Goal: Information Seeking & Learning: Learn about a topic

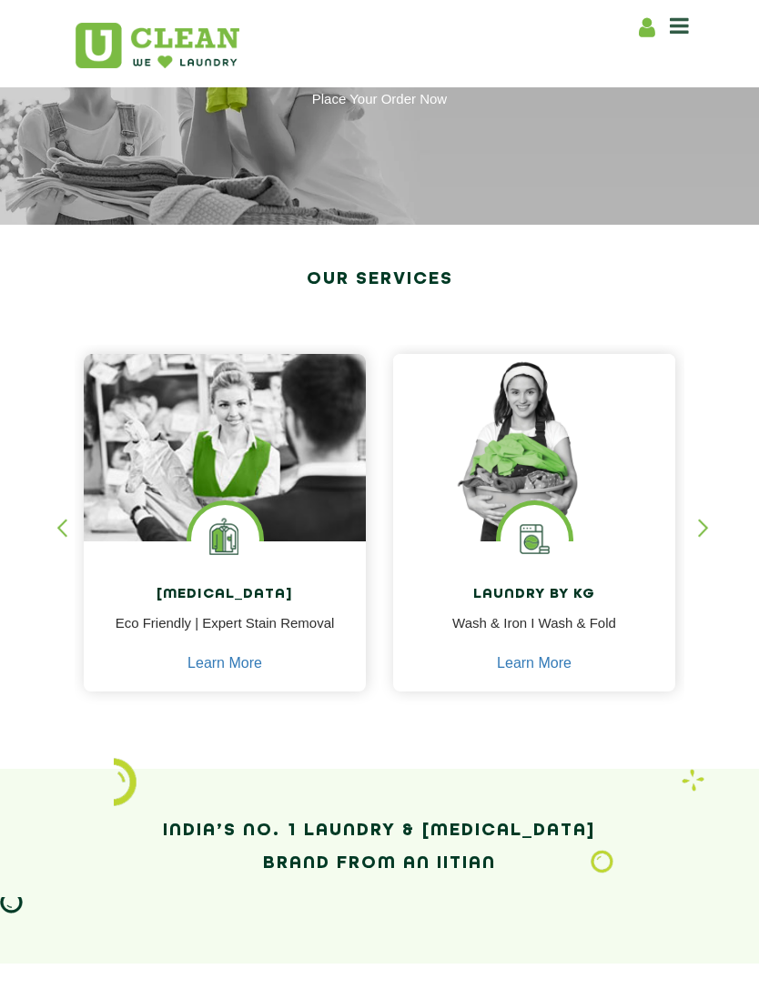
scroll to position [164, 0]
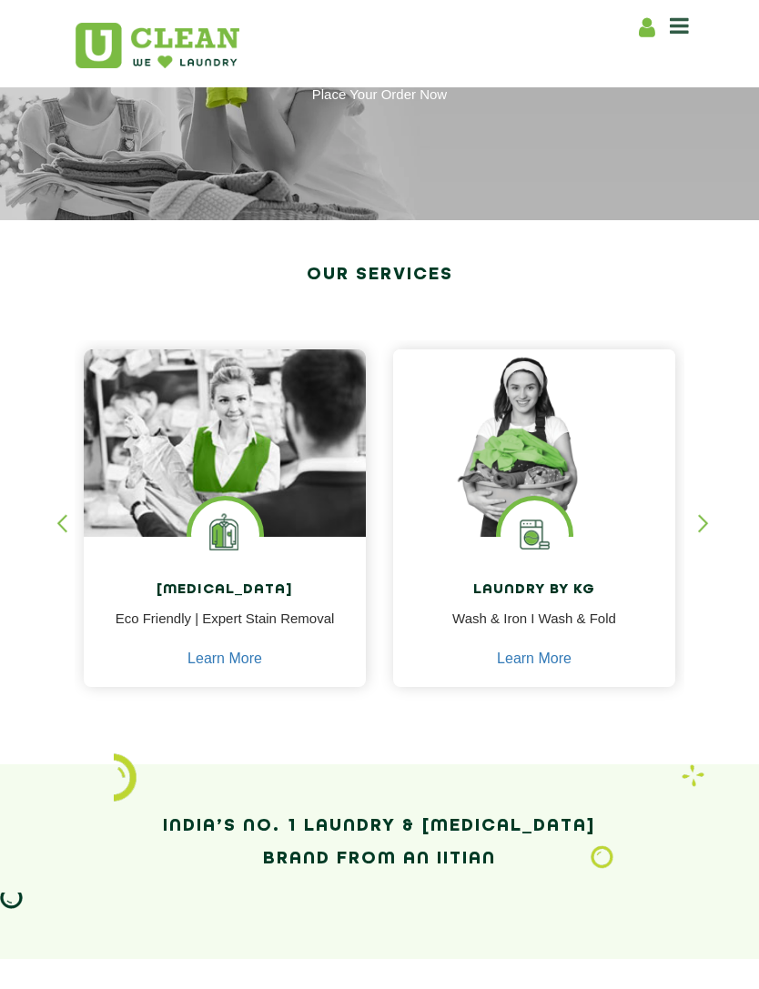
click at [585, 525] on img at bounding box center [534, 443] width 282 height 188
click at [547, 497] on img at bounding box center [534, 443] width 282 height 188
click at [553, 663] on link "Learn More" at bounding box center [534, 659] width 75 height 16
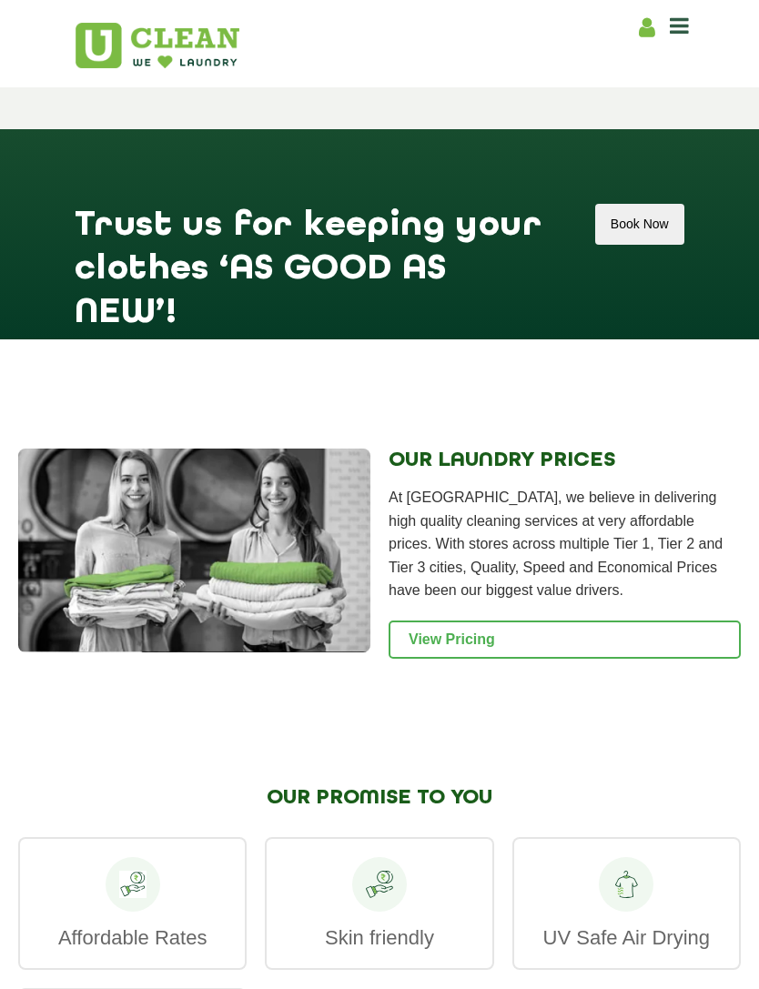
scroll to position [2475, 0]
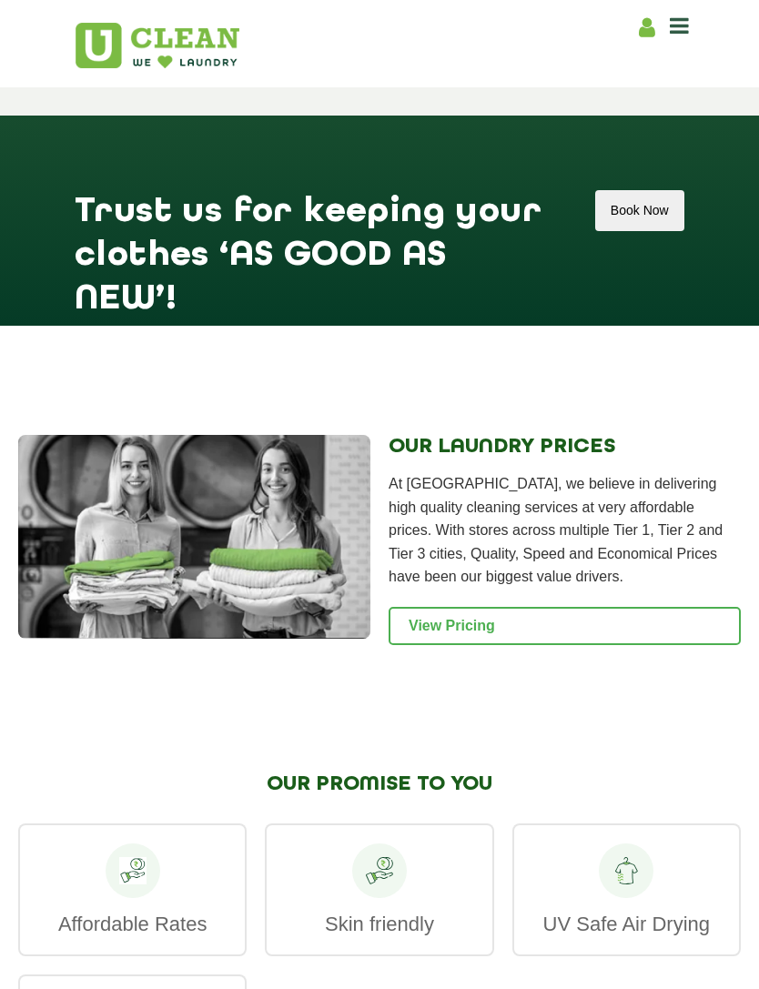
click at [601, 645] on link "View Pricing" at bounding box center [564, 626] width 352 height 38
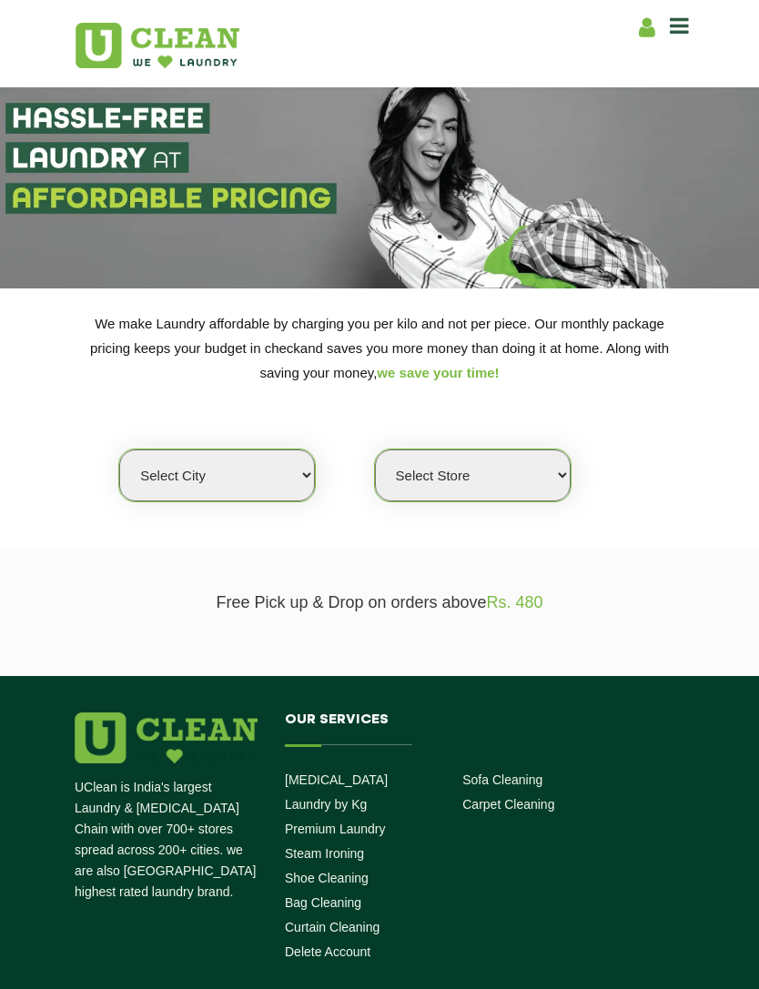
click at [273, 471] on select "Select city [GEOGRAPHIC_DATA] [GEOGRAPHIC_DATA] [GEOGRAPHIC_DATA] [GEOGRAPHIC_D…" at bounding box center [217, 475] width 196 height 52
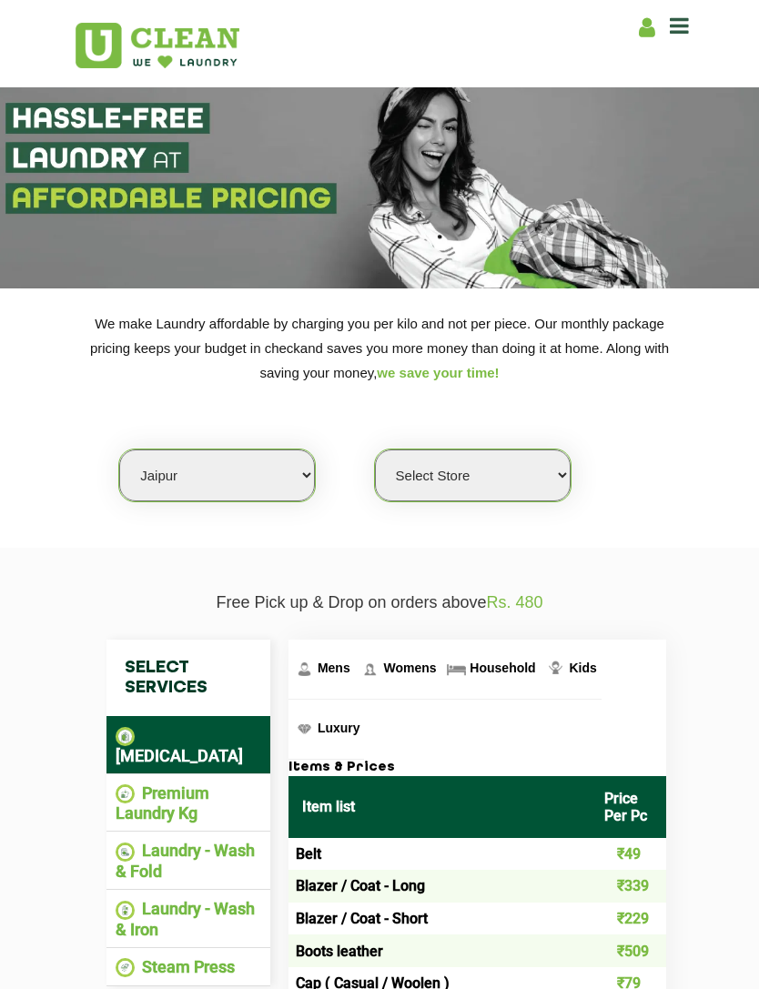
click at [507, 468] on select "Select Store [GEOGRAPHIC_DATA][PERSON_NAME] [GEOGRAPHIC_DATA] [GEOGRAPHIC_DATA]…" at bounding box center [473, 475] width 196 height 52
click at [274, 464] on select "Select city [GEOGRAPHIC_DATA] [GEOGRAPHIC_DATA] [GEOGRAPHIC_DATA] [GEOGRAPHIC_D…" at bounding box center [217, 475] width 196 height 52
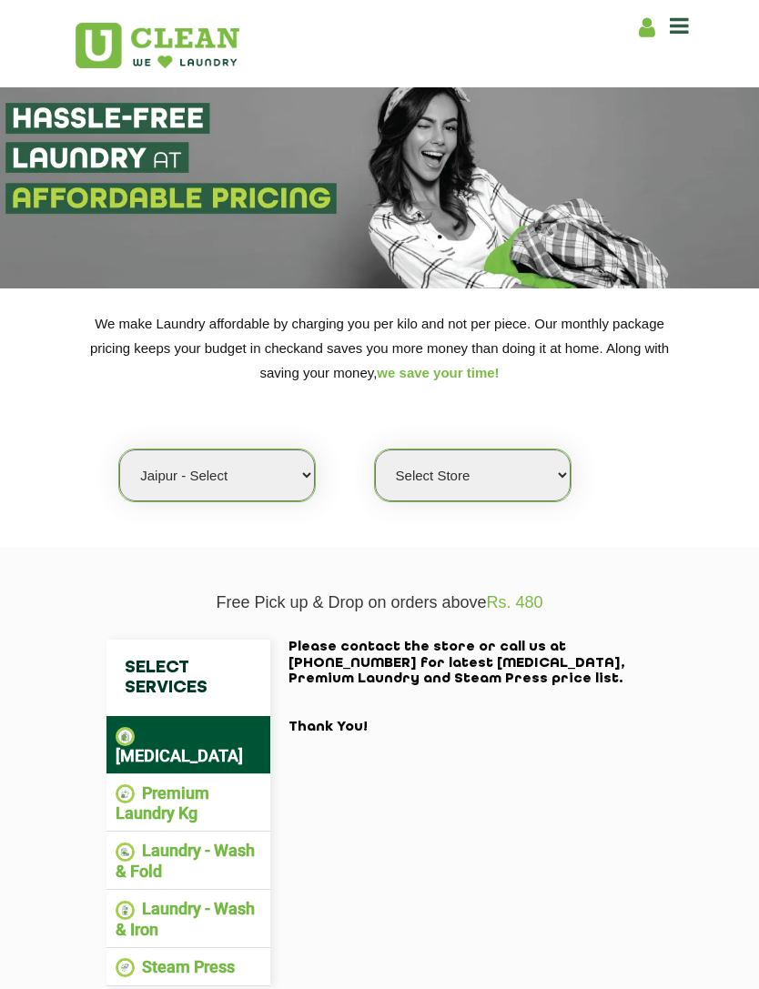
click at [259, 471] on select "Select city [GEOGRAPHIC_DATA] [GEOGRAPHIC_DATA] [GEOGRAPHIC_DATA] [GEOGRAPHIC_D…" at bounding box center [217, 475] width 196 height 52
select select "26"
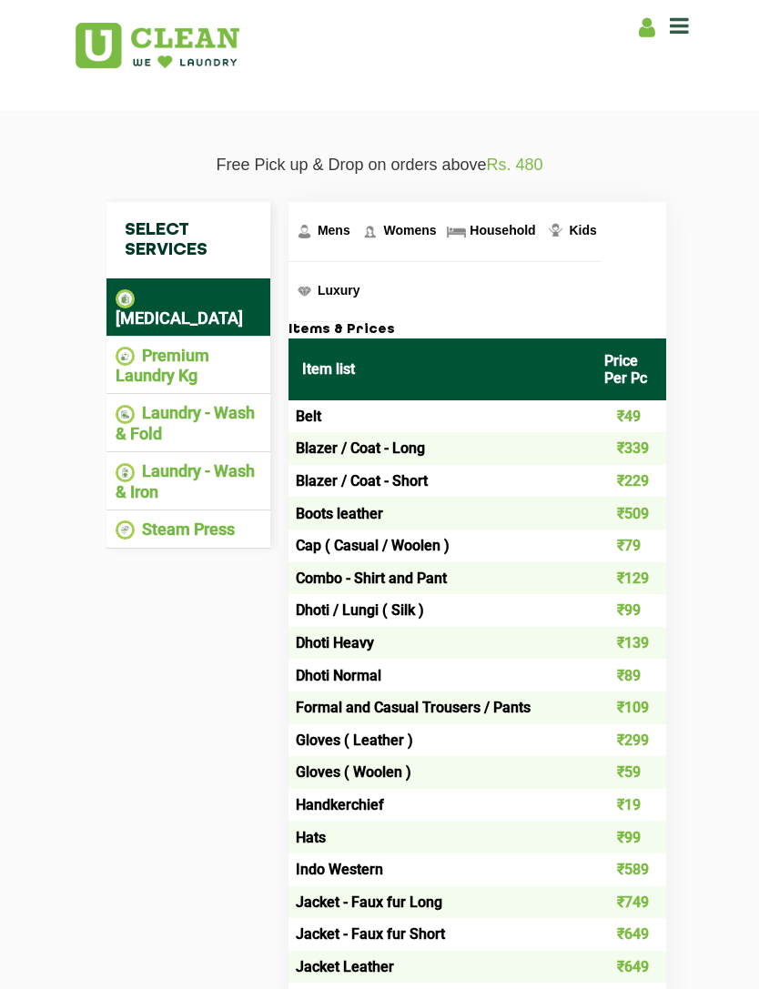
scroll to position [439, 0]
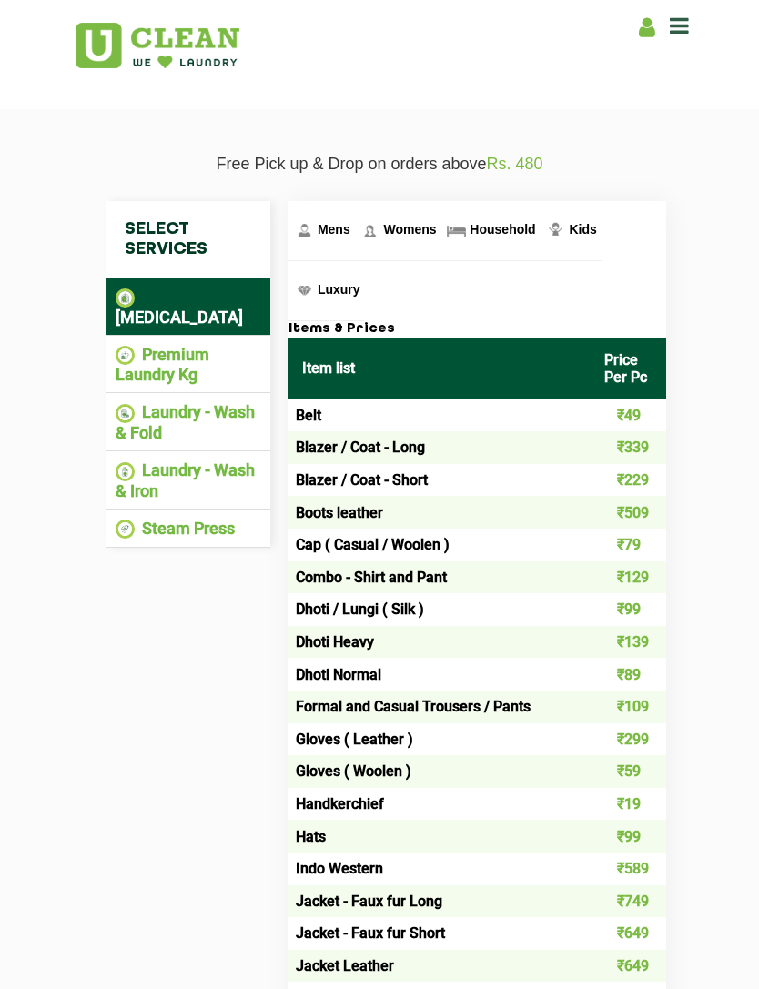
click at [196, 345] on li "Premium Laundry Kg" at bounding box center [189, 365] width 146 height 40
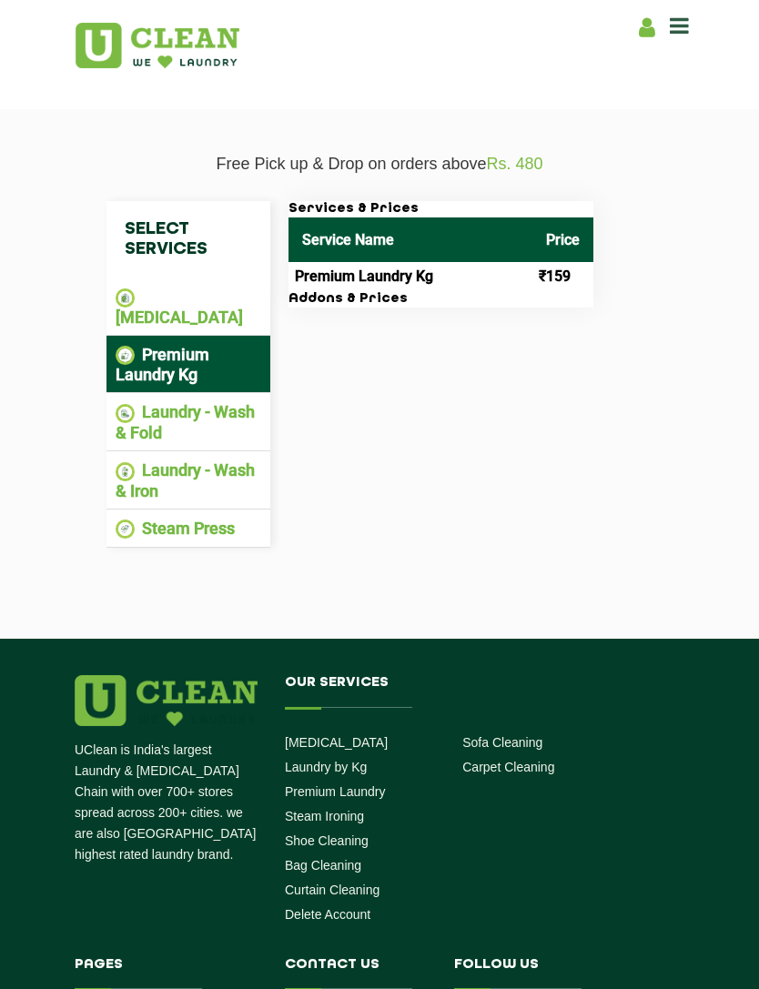
click at [532, 252] on th "Service Name" at bounding box center [410, 239] width 244 height 45
click at [557, 291] on h3 "Addons & Prices" at bounding box center [440, 299] width 305 height 16
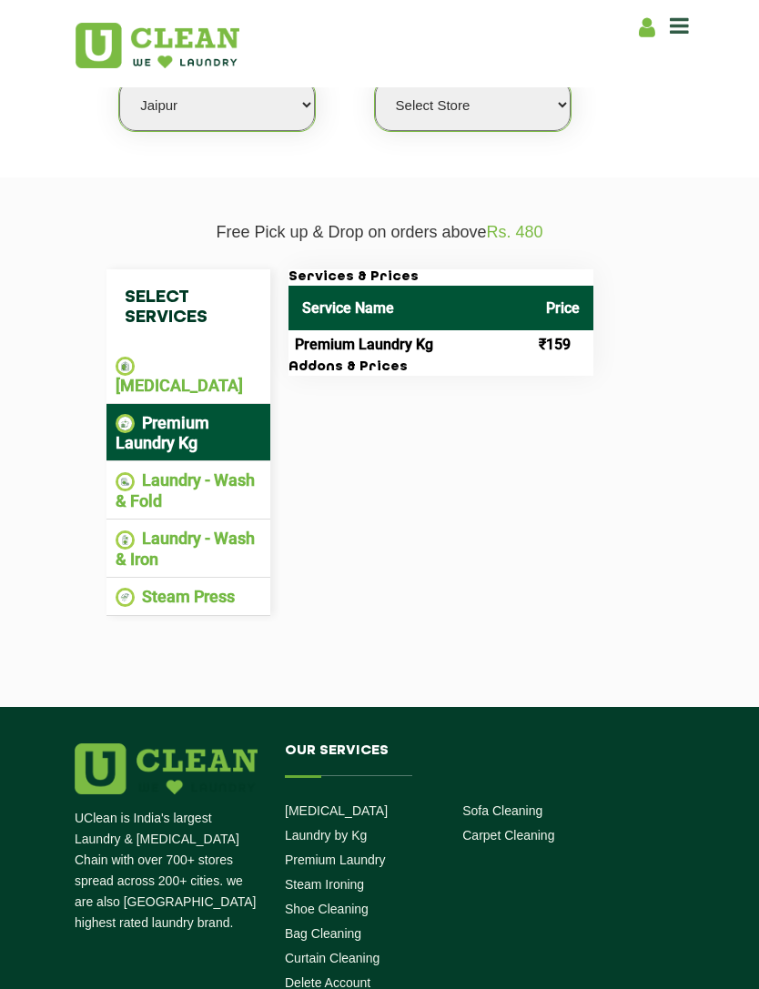
scroll to position [369, 0]
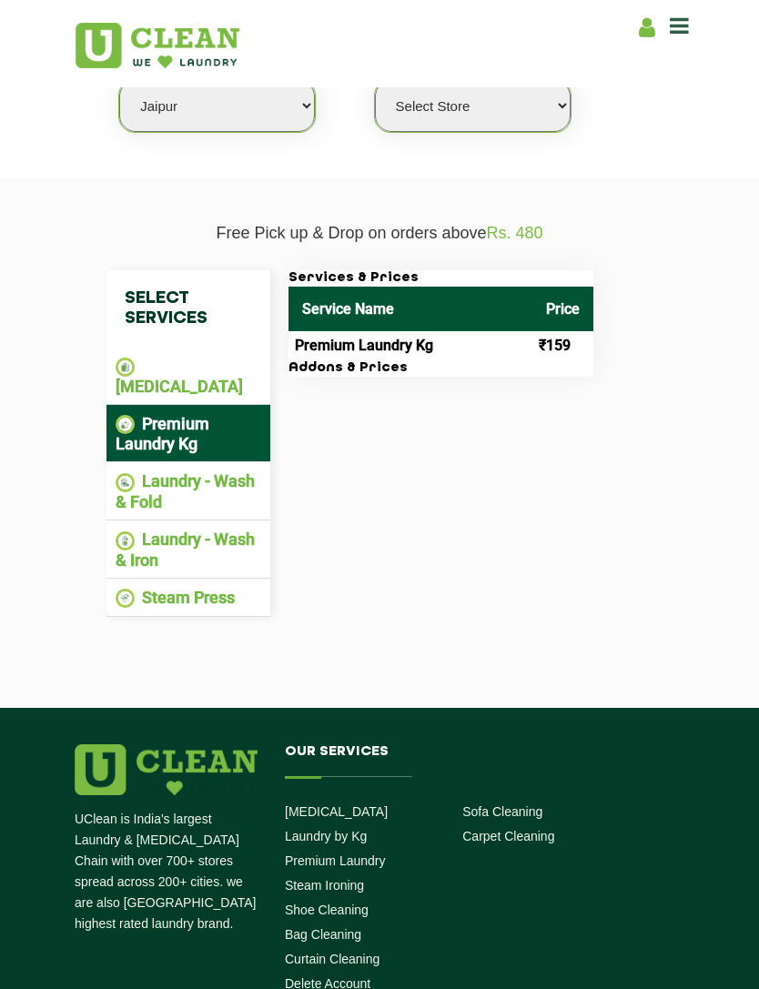
click at [746, 510] on section "Free Pick up & Drop on orders above Rs. 480 Select Services [MEDICAL_DATA] Prem…" at bounding box center [379, 443] width 759 height 530
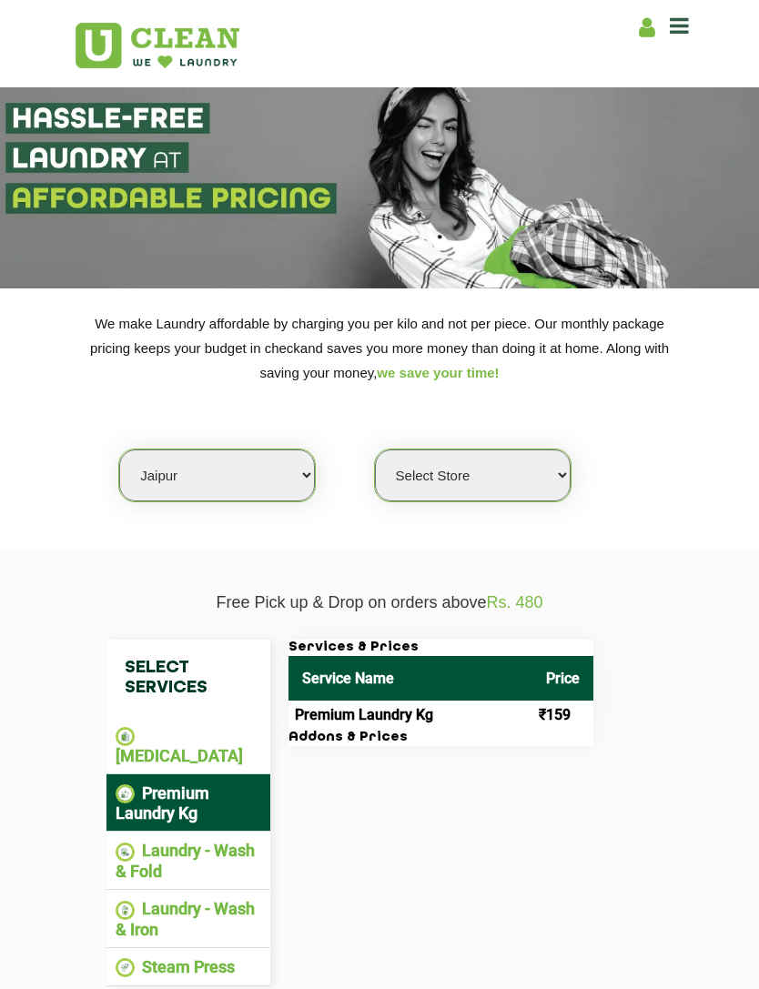
scroll to position [0, 0]
click at [514, 467] on select "Select Store [GEOGRAPHIC_DATA][PERSON_NAME] [GEOGRAPHIC_DATA] [GEOGRAPHIC_DATA]…" at bounding box center [473, 475] width 196 height 52
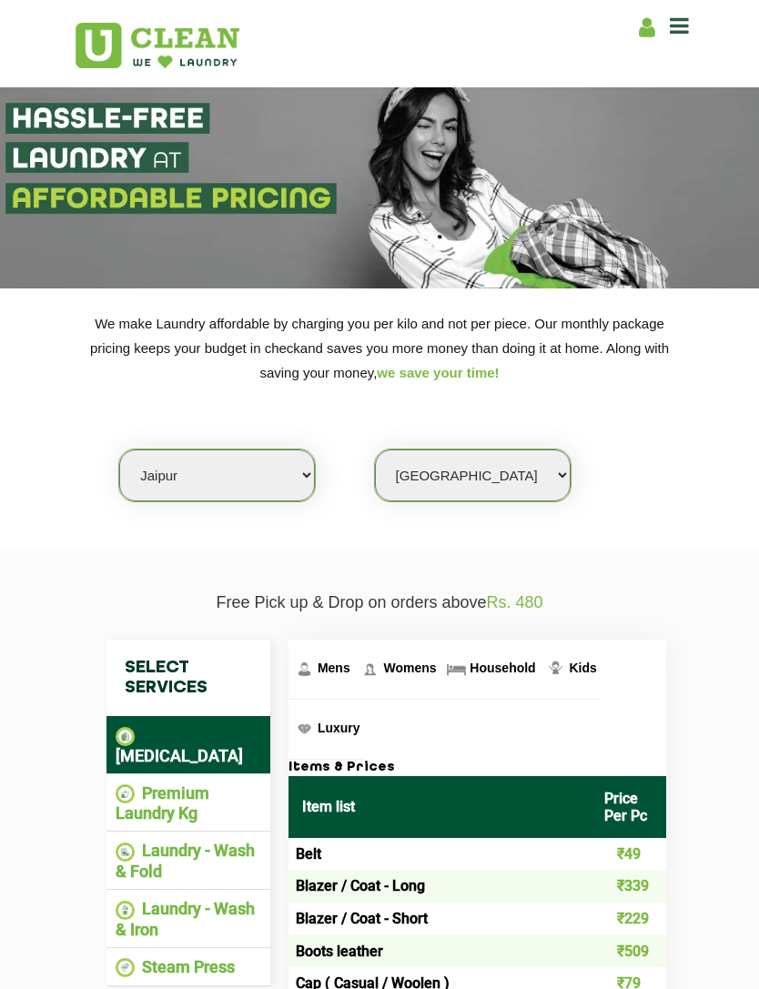
click at [222, 795] on li "Premium Laundry Kg" at bounding box center [189, 803] width 146 height 40
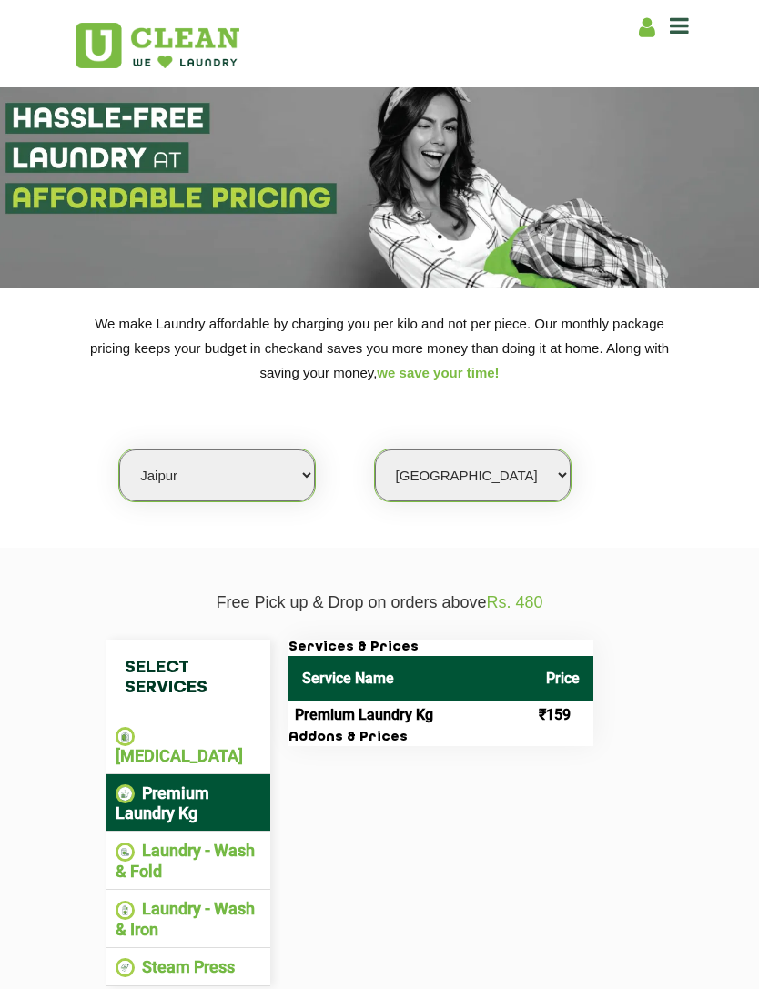
click at [494, 467] on select "Select Store [GEOGRAPHIC_DATA][PERSON_NAME] [GEOGRAPHIC_DATA] [GEOGRAPHIC_DATA]…" at bounding box center [473, 475] width 196 height 52
select select "0"
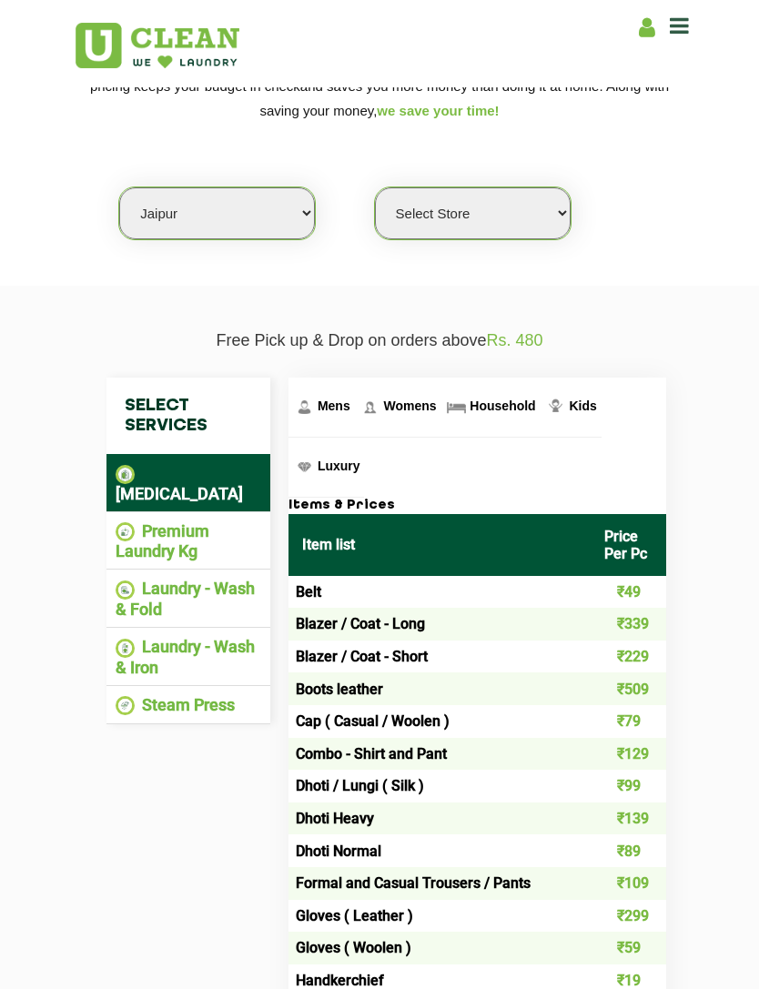
scroll to position [253, 0]
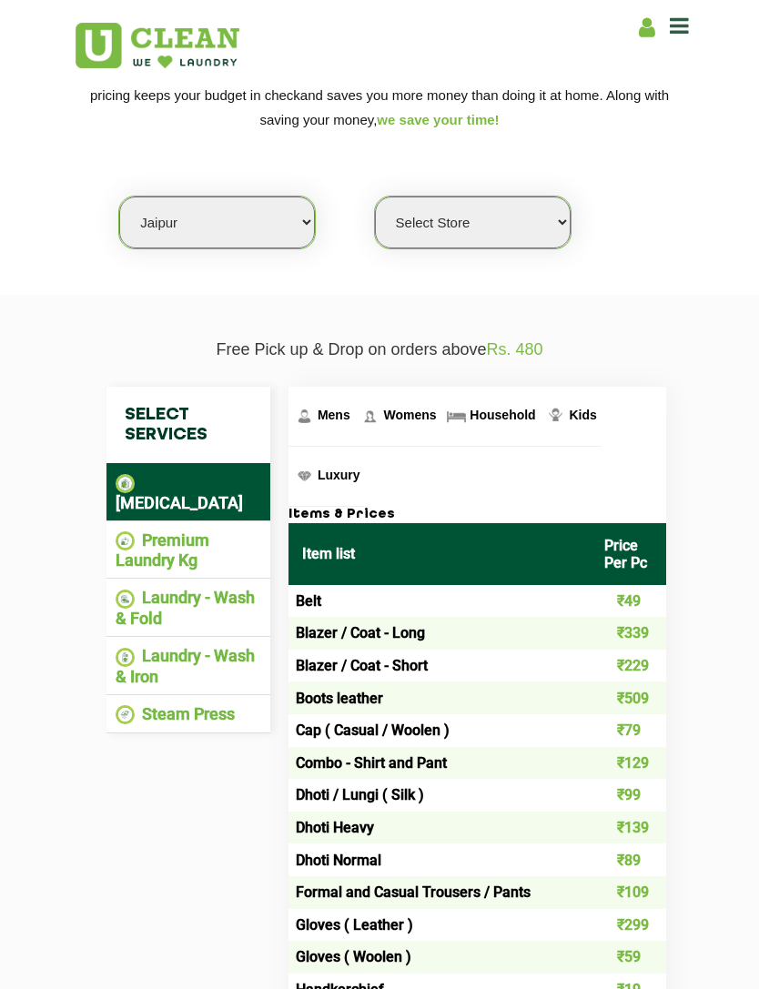
click at [227, 540] on li "Premium Laundry Kg" at bounding box center [189, 550] width 146 height 40
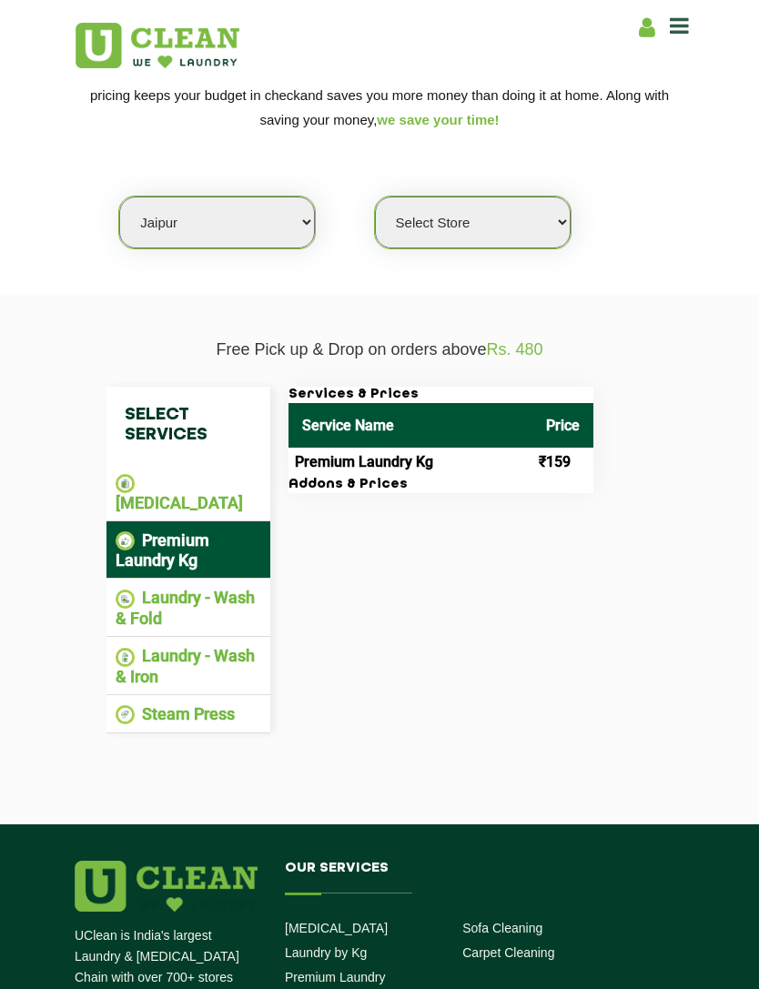
click at [233, 588] on li "Laundry - Wash & Fold" at bounding box center [189, 608] width 146 height 40
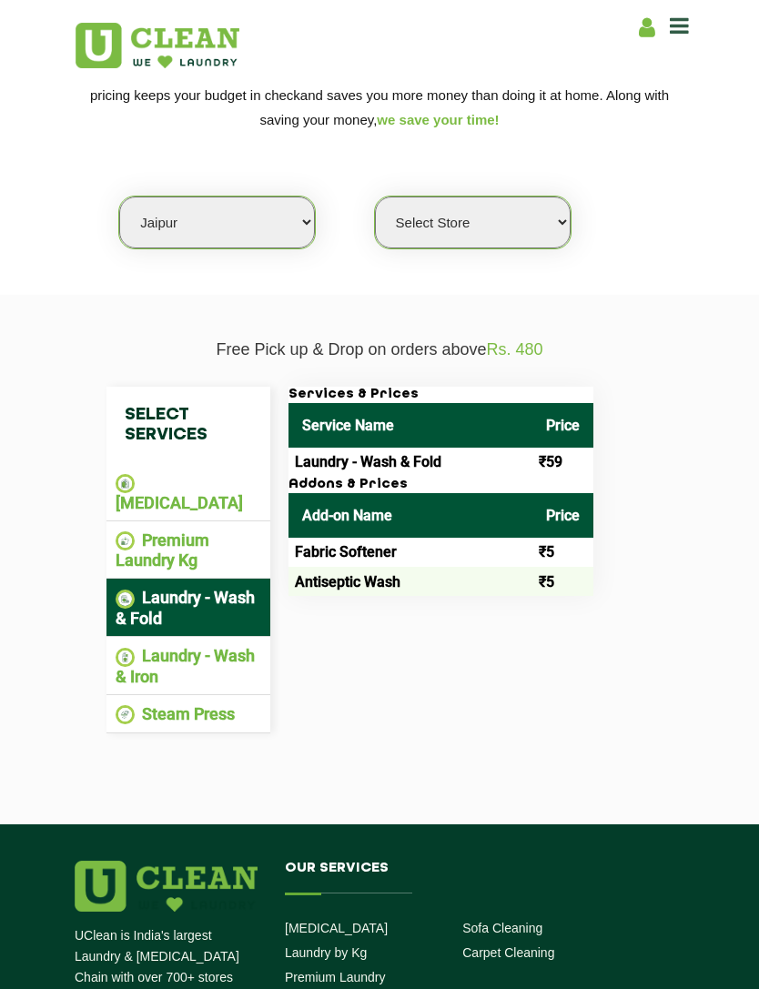
click at [235, 533] on li "Premium Laundry Kg" at bounding box center [189, 550] width 146 height 40
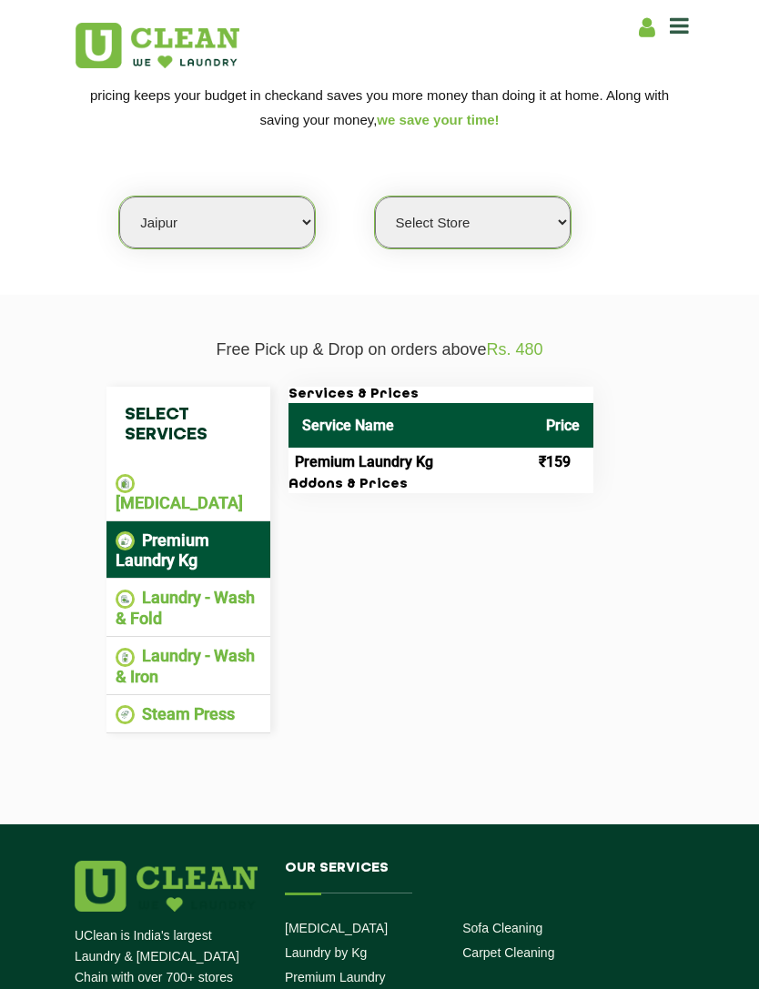
click at [219, 646] on li "Laundry - Wash & Iron" at bounding box center [189, 666] width 146 height 40
